Goal: Find specific page/section: Find specific page/section

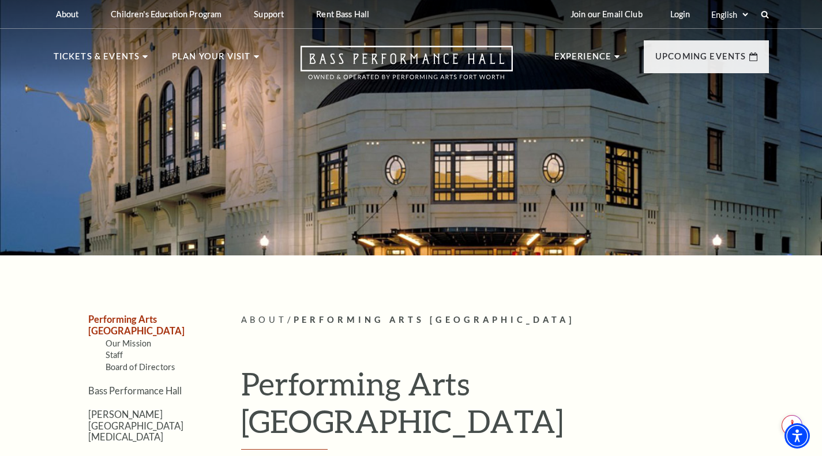
click at [141, 362] on link "Board of Directors" at bounding box center [141, 367] width 70 height 10
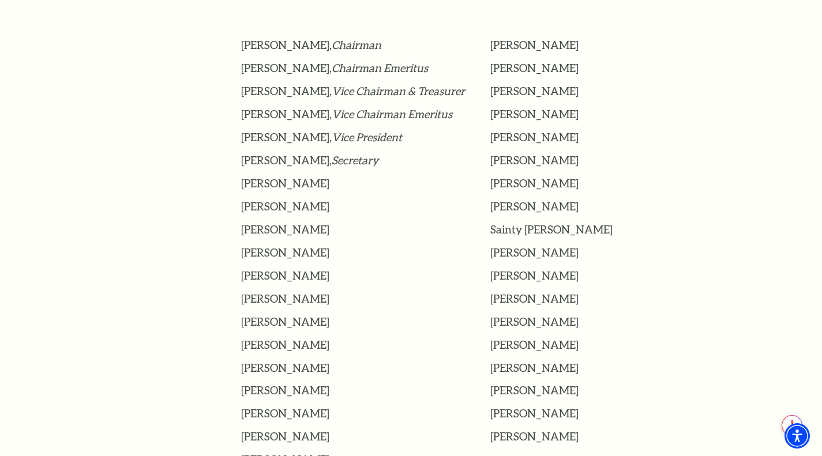
scroll to position [404, 0]
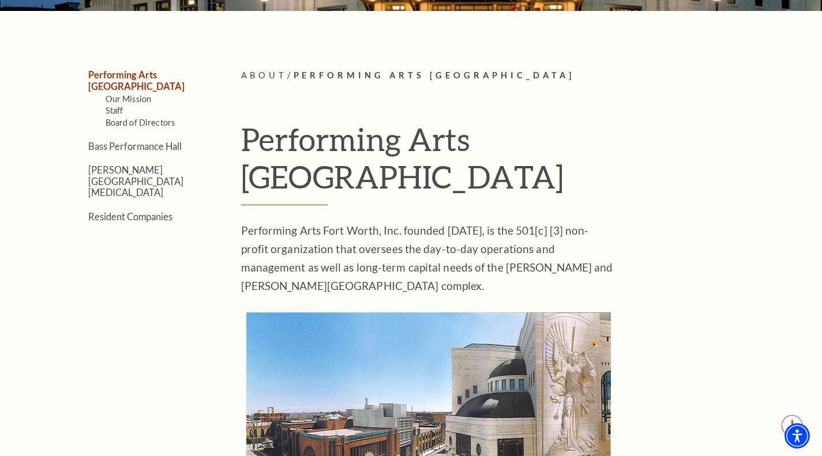
scroll to position [231, 0]
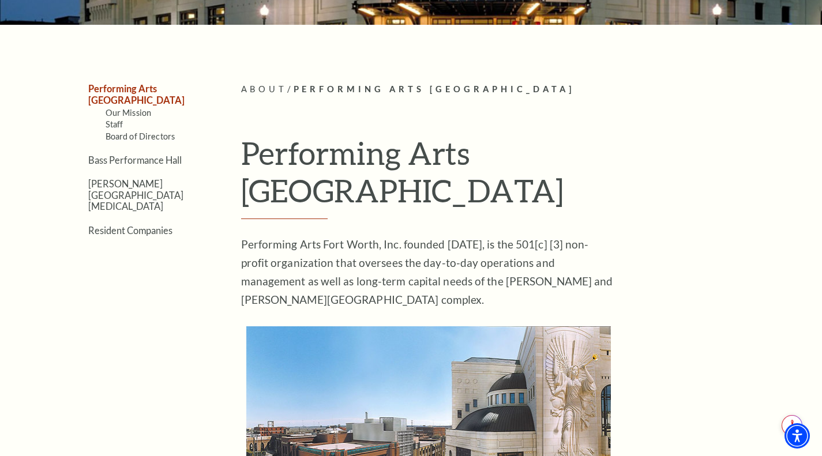
click at [138, 132] on link "Board of Directors" at bounding box center [141, 137] width 70 height 10
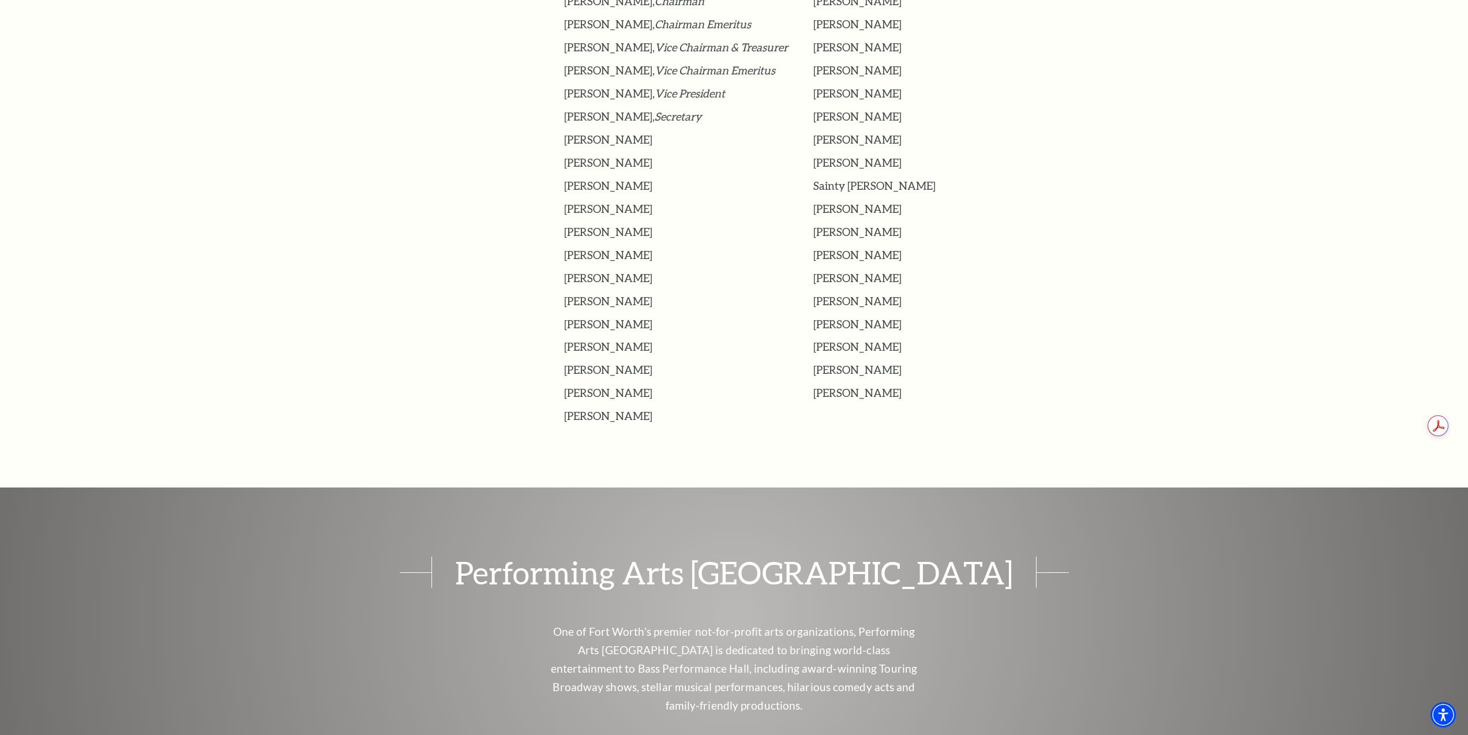
scroll to position [404, 0]
